Goal: Task Accomplishment & Management: Use online tool/utility

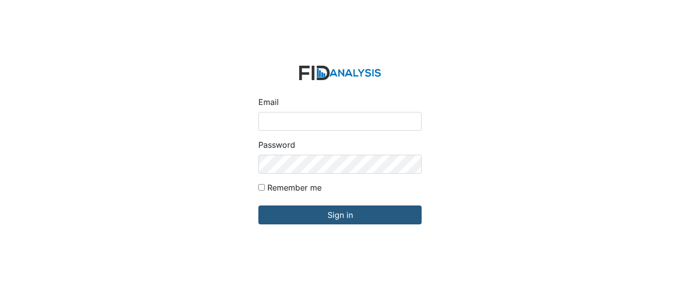
click at [309, 117] on input "Email" at bounding box center [339, 121] width 163 height 19
type input "[EMAIL_ADDRESS][DOMAIN_NAME]"
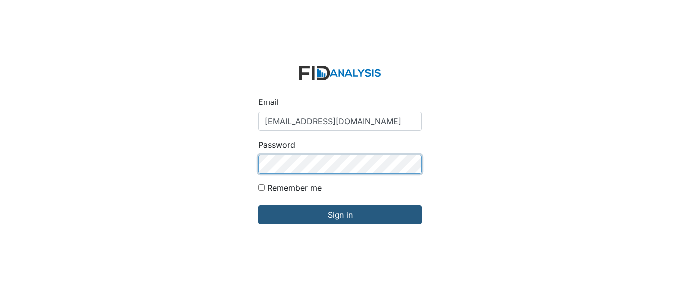
click at [258, 205] on input "Sign in" at bounding box center [339, 214] width 163 height 19
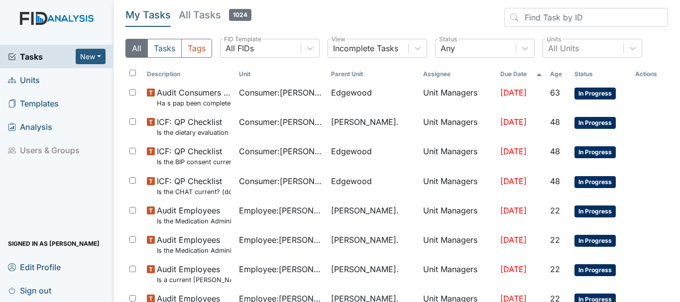
click at [35, 80] on span "Units" at bounding box center [24, 79] width 32 height 15
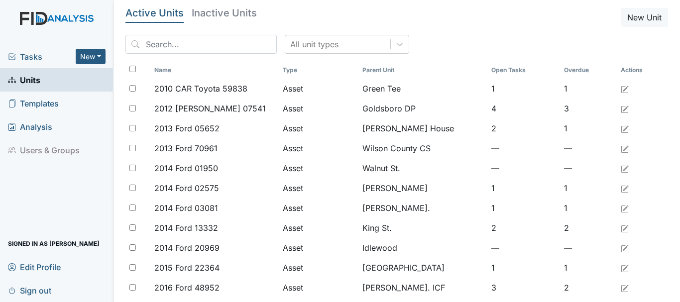
click at [31, 54] on span "Tasks" at bounding box center [42, 57] width 68 height 12
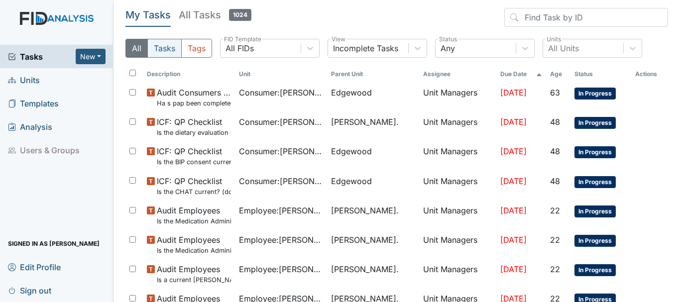
click at [166, 47] on button "Tasks" at bounding box center [164, 48] width 34 height 19
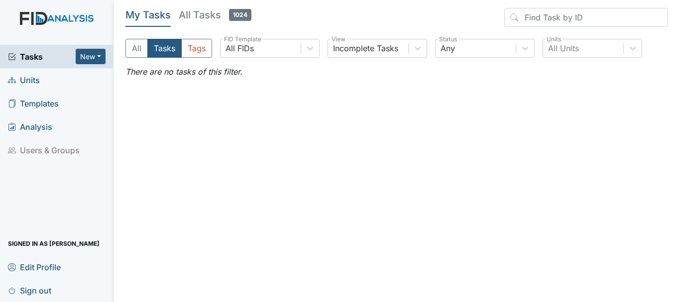
click at [24, 78] on span "Units" at bounding box center [24, 79] width 32 height 15
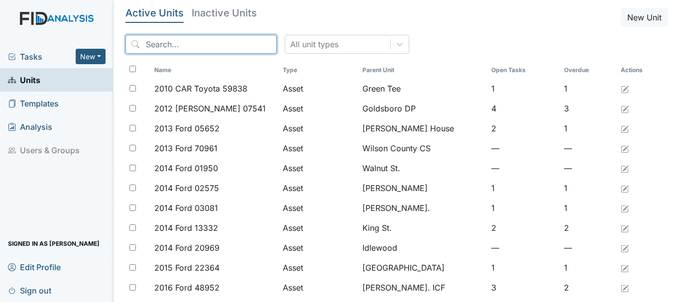
click at [165, 42] on input "search" at bounding box center [200, 44] width 151 height 19
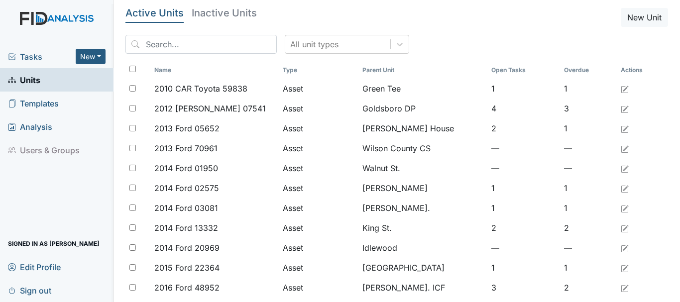
click at [34, 54] on span "Tasks" at bounding box center [42, 57] width 68 height 12
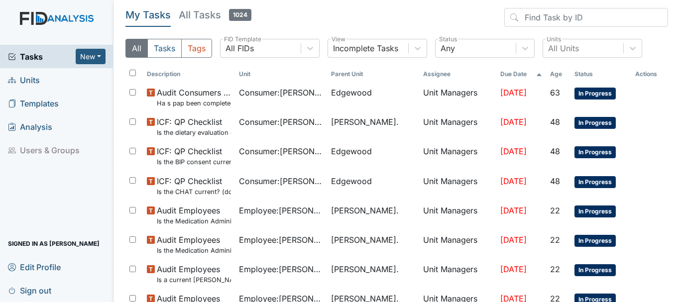
click at [27, 76] on span "Units" at bounding box center [24, 79] width 32 height 15
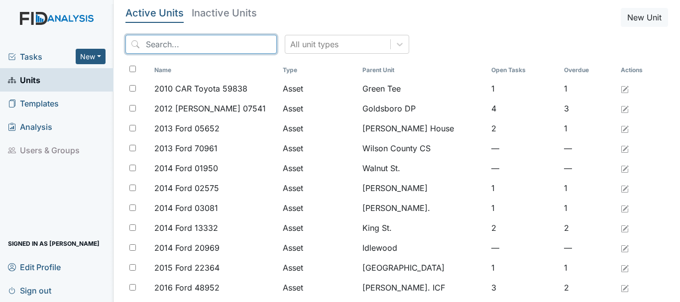
click at [179, 45] on input "search" at bounding box center [200, 44] width 151 height 19
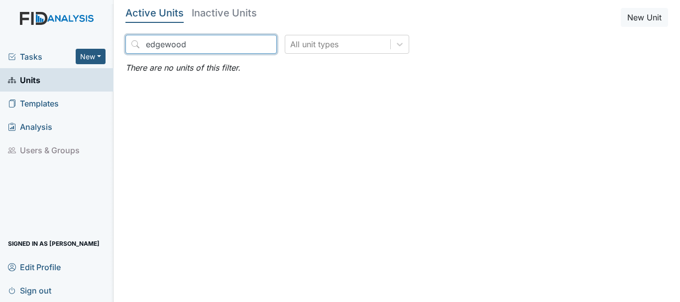
drag, startPoint x: 179, startPoint y: 45, endPoint x: 29, endPoint y: 72, distance: 151.6
click at [29, 72] on div "Tasks New Form Inspection Document Bundle Units Templates Analysis Users & Grou…" at bounding box center [340, 151] width 680 height 302
type input "edgewood"
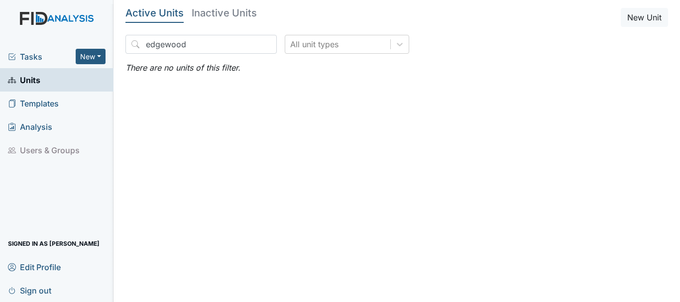
click at [150, 112] on main "Active Units Inactive Units New Unit edgewood All unit types There are no units…" at bounding box center [396, 151] width 566 height 302
click at [35, 58] on span "Tasks" at bounding box center [42, 57] width 68 height 12
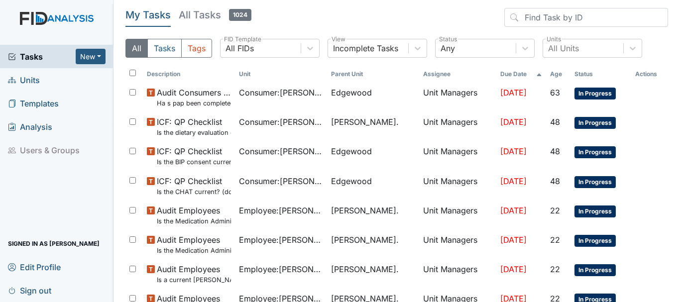
click at [28, 81] on span "Units" at bounding box center [24, 79] width 32 height 15
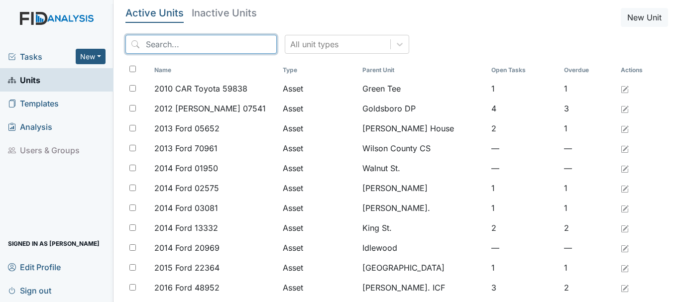
click at [173, 44] on input "search" at bounding box center [200, 44] width 151 height 19
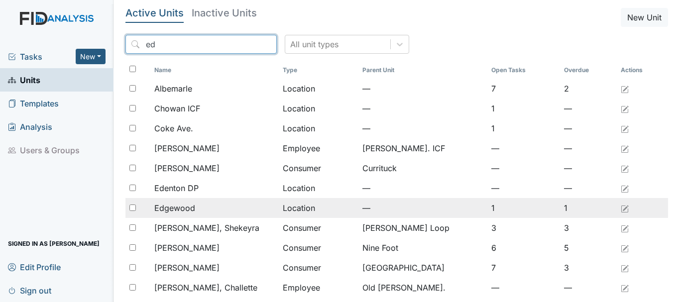
type input "ed"
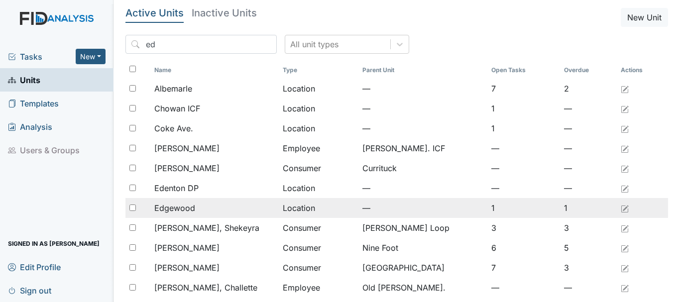
click at [133, 206] on input "checkbox" at bounding box center [132, 207] width 6 height 6
checkbox input "true"
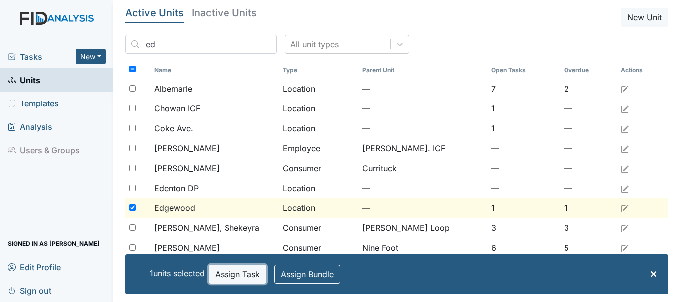
click at [249, 269] on button "Assign Task" at bounding box center [237, 274] width 58 height 19
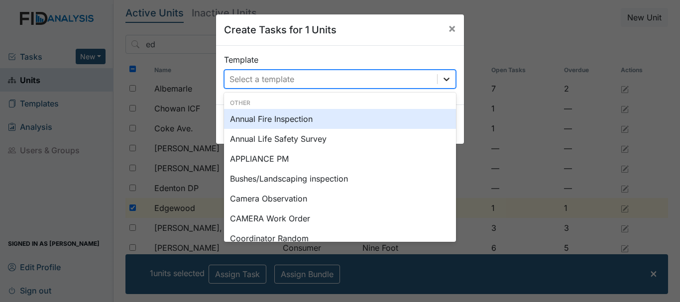
click at [441, 81] on icon at bounding box center [446, 79] width 10 height 10
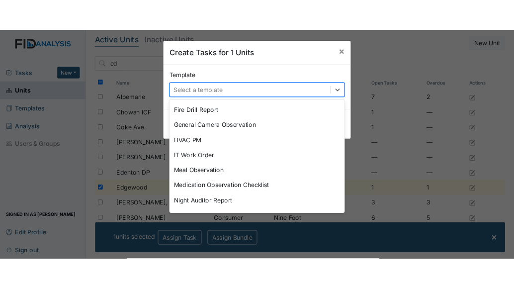
scroll to position [259, 0]
